Goal: Navigation & Orientation: Find specific page/section

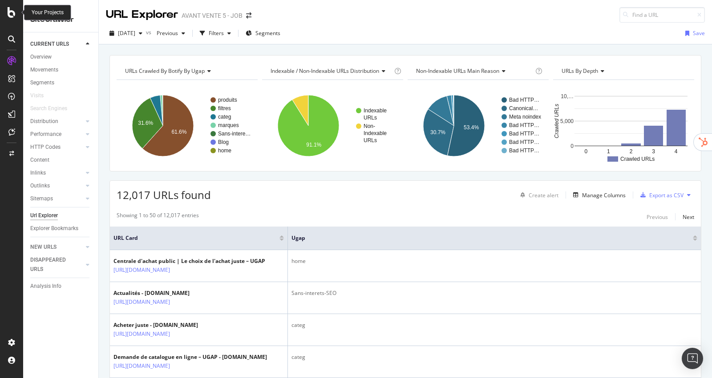
click at [8, 12] on icon at bounding box center [12, 12] width 8 height 11
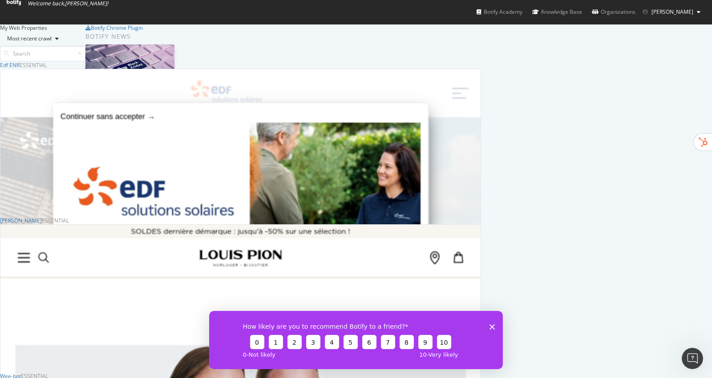
click at [26, 7] on span "Welcome back, [PERSON_NAME] !" at bounding box center [57, 3] width 101 height 7
click at [21, 5] on icon at bounding box center [14, 2] width 14 height 5
click at [493, 329] on polygon "Fermer l'enquête" at bounding box center [491, 326] width 5 height 5
